Goal: Information Seeking & Learning: Learn about a topic

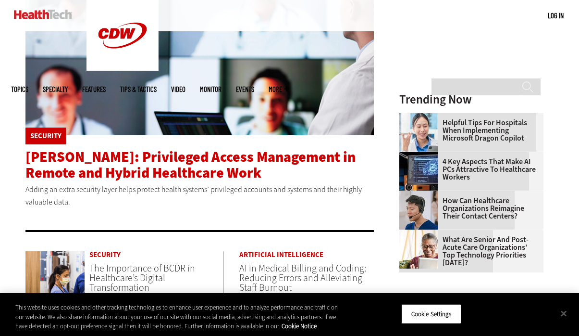
click at [71, 163] on span "[PERSON_NAME]: Privileged Access Management in Remote and Hybrid Healthcare Work" at bounding box center [190, 164] width 330 height 35
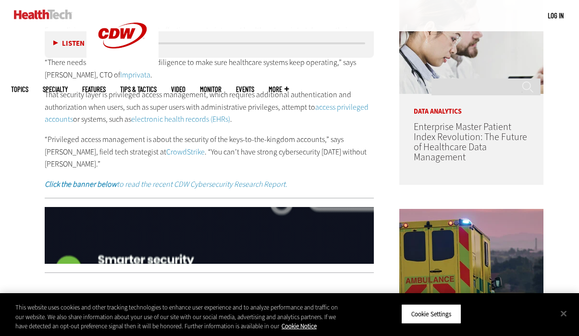
scroll to position [544, 0]
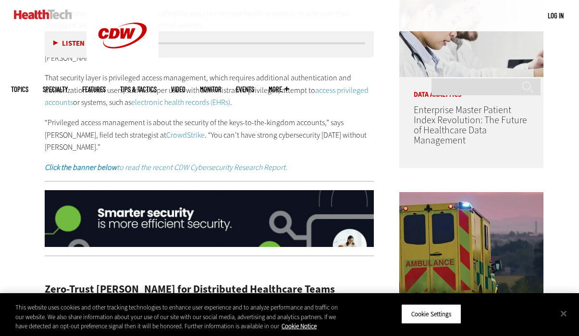
click at [105, 81] on p "That security layer is privileged access management, which requires additional …" at bounding box center [210, 90] width 330 height 37
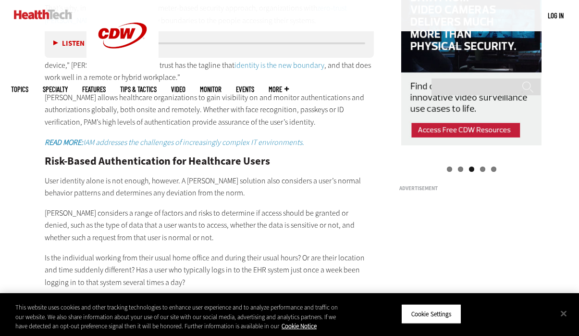
scroll to position [979, 0]
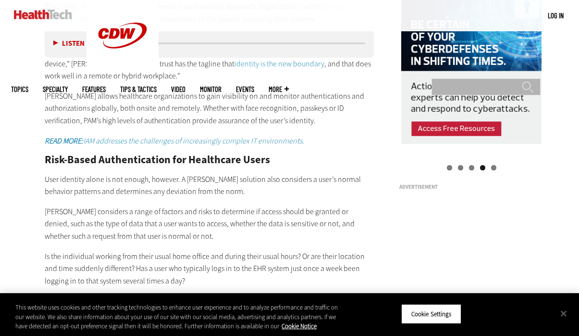
click at [454, 78] on input "Search" at bounding box center [486, 86] width 109 height 17
type input "*"
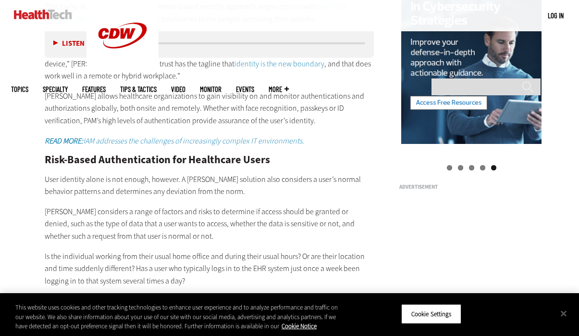
click at [568, 41] on div "Become an Insider Sign up [DATE] to receive premium content! Sign Up MENU Log i…" at bounding box center [289, 304] width 579 height 2566
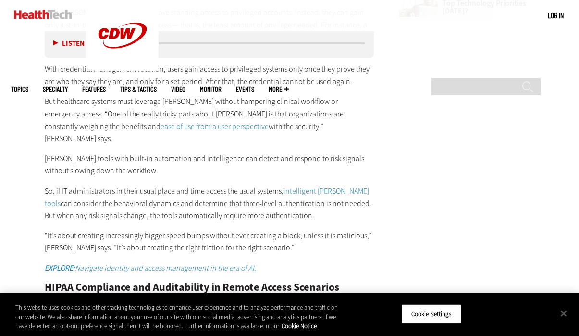
scroll to position [1478, 0]
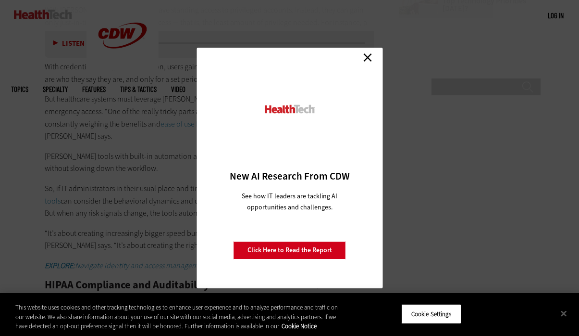
click at [369, 53] on link "Close" at bounding box center [368, 57] width 14 height 14
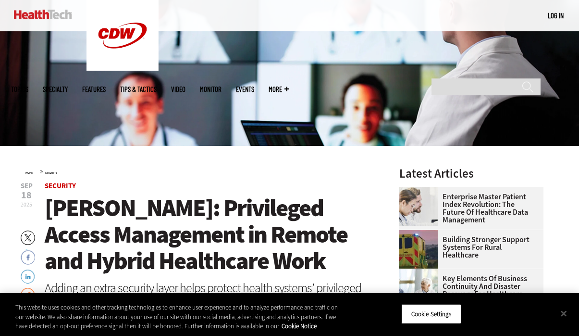
scroll to position [209, 0]
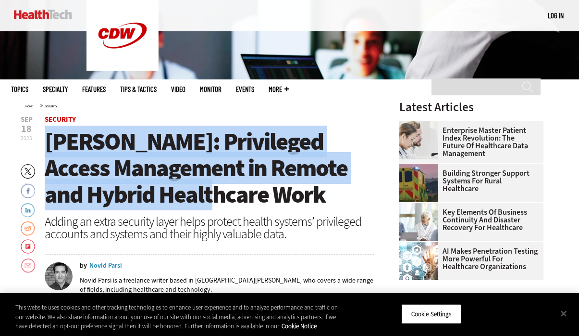
drag, startPoint x: 280, startPoint y: 194, endPoint x: 46, endPoint y: 145, distance: 239.3
click at [46, 145] on h1 "[PERSON_NAME]: Privileged Access Management in Remote and Hybrid Healthcare Work" at bounding box center [210, 167] width 330 height 79
copy span "[PERSON_NAME]: Privileged Access Management in Remote and Hybrid Healthcare Work"
